Goal: Check status: Check status

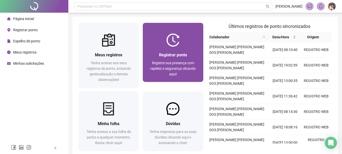
click at [181, 45] on div at bounding box center [173, 39] width 60 height 13
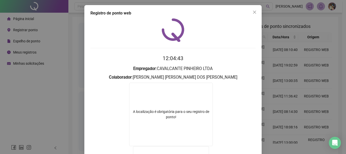
drag, startPoint x: 252, startPoint y: 11, endPoint x: 249, endPoint y: 20, distance: 9.0
click at [253, 13] on icon "close" at bounding box center [255, 12] width 4 height 4
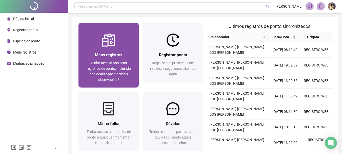
click at [99, 30] on div "Meus registros Tenha acesso aos seus registros de ponto, incluindo geolocalizaç…" at bounding box center [109, 55] width 60 height 65
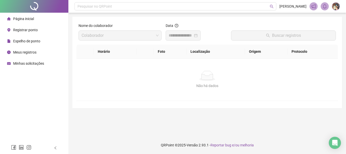
click at [198, 37] on div at bounding box center [183, 35] width 29 height 6
click at [198, 35] on div at bounding box center [183, 35] width 29 height 6
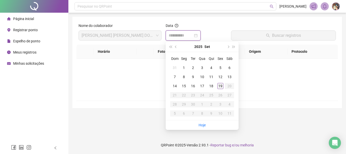
type input "**********"
click at [221, 87] on div "19" at bounding box center [220, 86] width 6 height 6
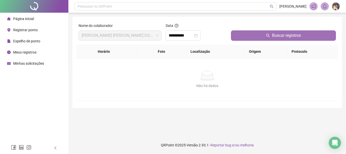
click at [246, 35] on button "Buscar registros" at bounding box center [283, 35] width 105 height 10
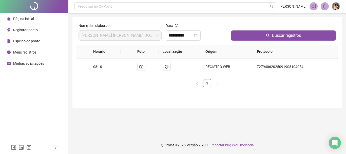
click at [48, 20] on li "Página inicial" at bounding box center [34, 19] width 66 height 10
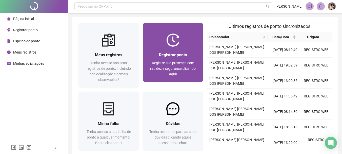
click at [190, 60] on div "Registre sua presença com rapidez e segurança clicando aqui!" at bounding box center [173, 68] width 48 height 17
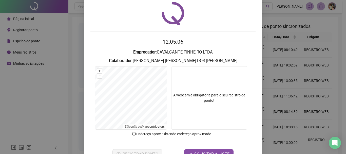
scroll to position [25, 0]
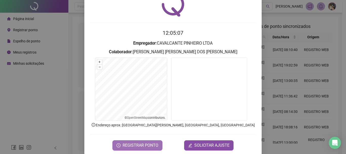
click at [145, 146] on span "REGISTRAR PONTO" at bounding box center [141, 145] width 36 height 6
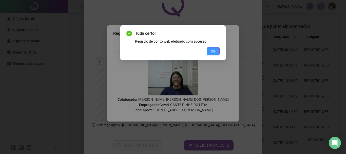
click at [214, 52] on span "OK" at bounding box center [213, 51] width 5 height 6
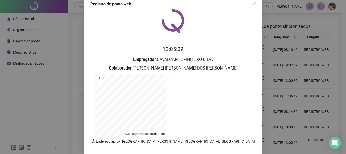
scroll to position [0, 0]
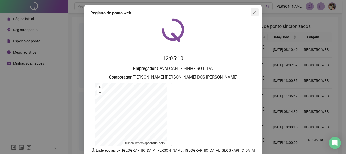
click at [253, 15] on button "Close" at bounding box center [255, 12] width 8 height 8
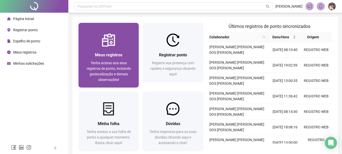
click at [108, 56] on span "Meus registros" at bounding box center [108, 54] width 27 height 5
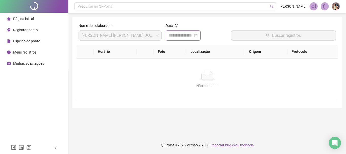
click at [198, 37] on div at bounding box center [183, 35] width 29 height 6
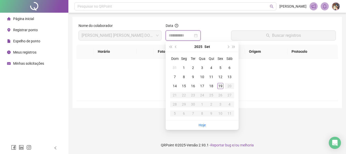
type input "**********"
click at [224, 86] on td "19" at bounding box center [220, 85] width 9 height 9
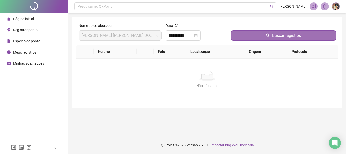
click at [241, 37] on button "Buscar registros" at bounding box center [283, 35] width 105 height 10
